Goal: Information Seeking & Learning: Learn about a topic

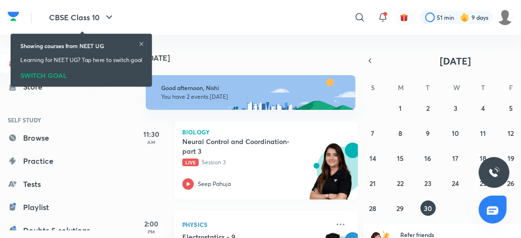
click at [185, 184] on icon at bounding box center [188, 184] width 12 height 12
click at [193, 181] on icon at bounding box center [188, 184] width 12 height 12
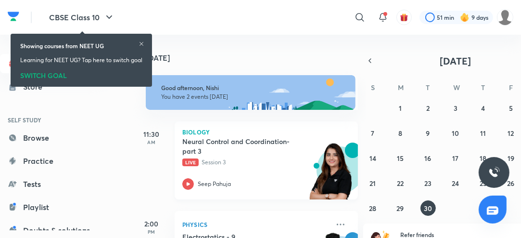
click at [191, 185] on icon at bounding box center [188, 184] width 12 height 12
click at [190, 187] on icon at bounding box center [188, 184] width 12 height 12
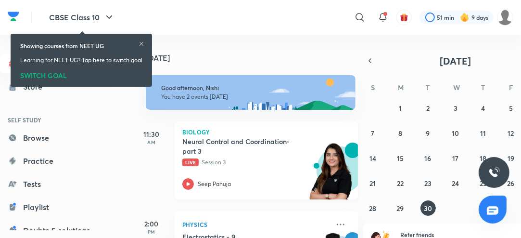
click at [190, 187] on icon at bounding box center [188, 184] width 12 height 12
click at [188, 185] on icon at bounding box center [188, 184] width 12 height 12
click at [144, 43] on icon at bounding box center [142, 44] width 6 height 6
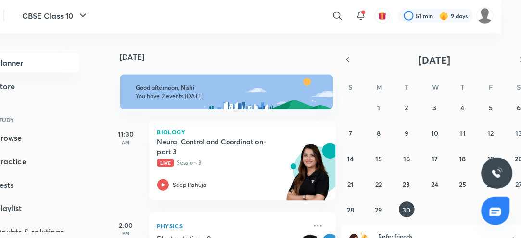
scroll to position [0, 23]
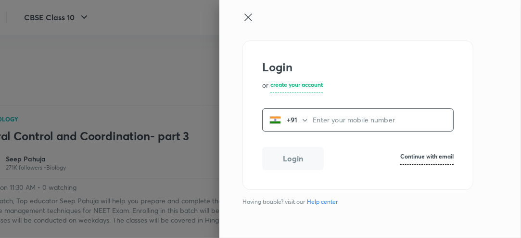
scroll to position [171, 21]
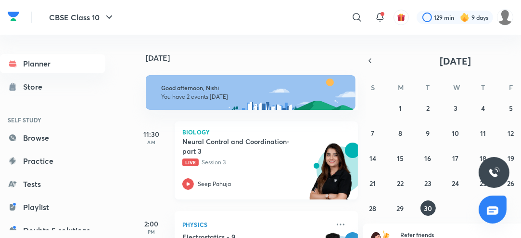
click at [187, 187] on icon at bounding box center [188, 184] width 12 height 12
